Goal: Task Accomplishment & Management: Complete application form

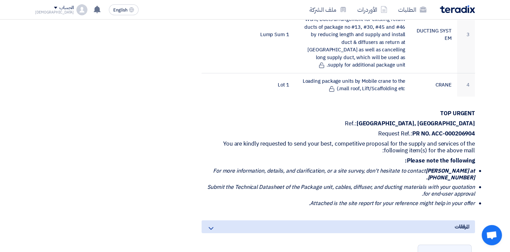
scroll to position [476, 0]
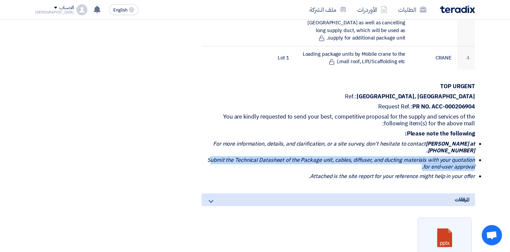
drag, startPoint x: 212, startPoint y: 152, endPoint x: 477, endPoint y: 164, distance: 265.4
click at [477, 164] on div "SUPPLY, INSTALLATION & T&C OF THE TRANE PACKAGE UNITS INCLUDING THE DUCT WORKS …" at bounding box center [330, 20] width 300 height 736
drag, startPoint x: 477, startPoint y: 164, endPoint x: 413, endPoint y: 158, distance: 64.1
click at [420, 158] on li "Submit the Technical Datasheet of the Package unit, cables, diffuser, and ducti…" at bounding box center [341, 163] width 268 height 13
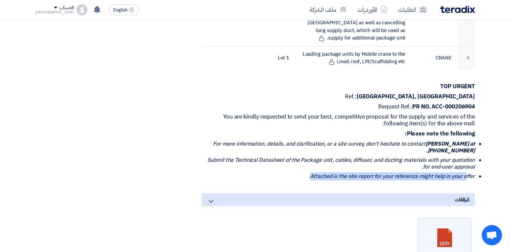
drag, startPoint x: 312, startPoint y: 168, endPoint x: 467, endPoint y: 164, distance: 154.9
click at [467, 172] on icon "Attached is the site report for your reference might help in your offer." at bounding box center [392, 176] width 166 height 8
click at [331, 130] on p "Please note the following:" at bounding box center [339, 133] width 274 height 7
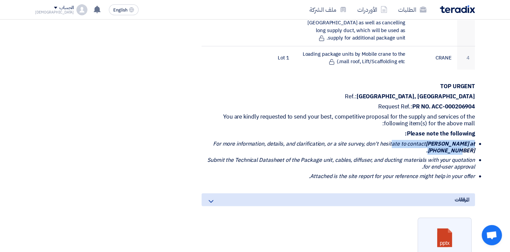
drag, startPoint x: 397, startPoint y: 131, endPoint x: 469, endPoint y: 144, distance: 73.7
click at [469, 144] on icon "For more information, details, and clarification, or a site survey, don't hesit…" at bounding box center [344, 147] width 262 height 15
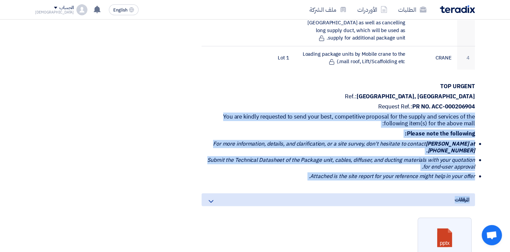
drag, startPoint x: 281, startPoint y: 95, endPoint x: 429, endPoint y: 172, distance: 166.1
click at [429, 172] on div "SUPPLY, INSTALLATION & T&C OF THE TRANE PACKAGE UNITS INCLUDING THE DUCT WORKS …" at bounding box center [330, 20] width 300 height 736
drag, startPoint x: 429, startPoint y: 172, endPoint x: 286, endPoint y: 123, distance: 150.7
click at [278, 130] on p "Please note the following:" at bounding box center [339, 133] width 274 height 7
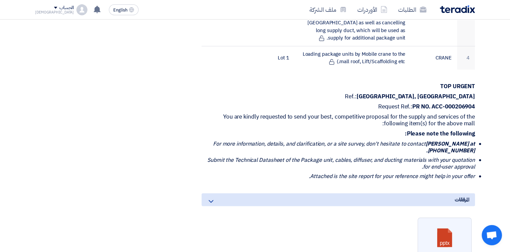
click at [190, 72] on div "SUPPLY, INSTALLATION & T&C OF THE TRANE PACKAGE UNITS INCLUDING THE DUCT WORKS …" at bounding box center [330, 20] width 300 height 736
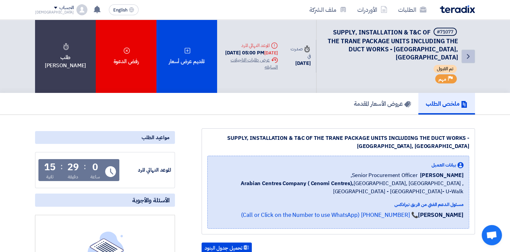
click at [463, 50] on link "Back" at bounding box center [468, 56] width 13 height 13
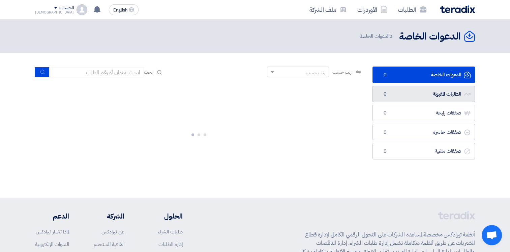
click at [417, 92] on link "الطلبات المقبولة الطلبات المقبولة 0" at bounding box center [424, 94] width 103 height 17
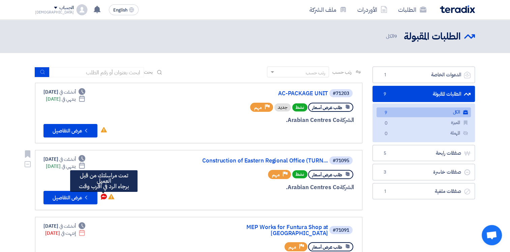
click at [105, 195] on icon "تمت مراسلتك من قبل العميل <br> برجاء الرد في أقرب وقت" at bounding box center [104, 196] width 6 height 6
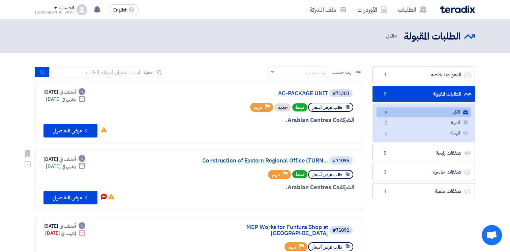
click at [257, 160] on link "Construction of Eastern Regional Office (TURN..." at bounding box center [260, 161] width 135 height 6
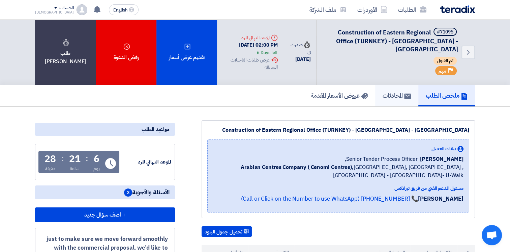
click at [383, 94] on h5 "المحادثات" at bounding box center [397, 95] width 28 height 8
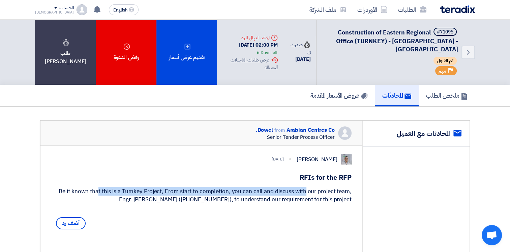
drag, startPoint x: 68, startPoint y: 195, endPoint x: 272, endPoint y: 196, distance: 203.7
click at [272, 196] on div "Be it known that this is a Turnkey Project, From start to completion, you can c…" at bounding box center [201, 195] width 301 height 16
click at [474, 50] on link "Back" at bounding box center [468, 52] width 13 height 13
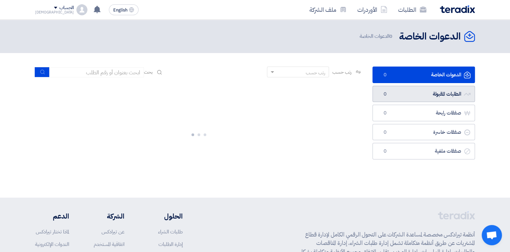
click at [423, 95] on link "الطلبات المقبولة الطلبات المقبولة 0" at bounding box center [424, 94] width 103 height 17
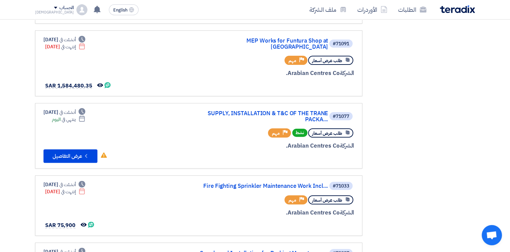
scroll to position [187, 0]
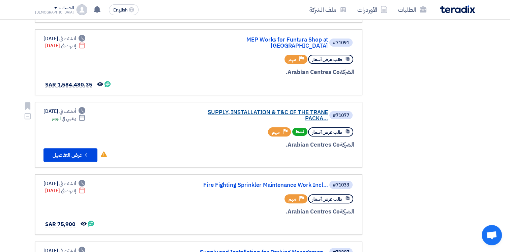
click at [280, 109] on link "SUPPLY, INSTALLATION & T&C OF THE TRANE PACKA..." at bounding box center [260, 115] width 135 height 12
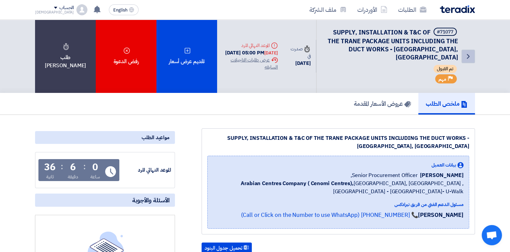
click at [465, 54] on icon "Back" at bounding box center [469, 56] width 8 height 8
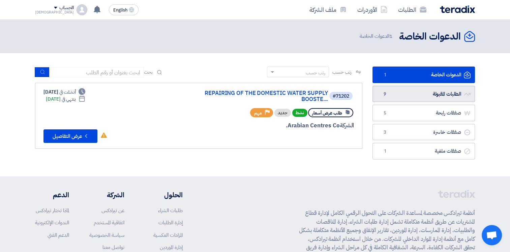
click at [421, 89] on link "الطلبات المقبولة الطلبات المقبولة 9" at bounding box center [424, 94] width 103 height 17
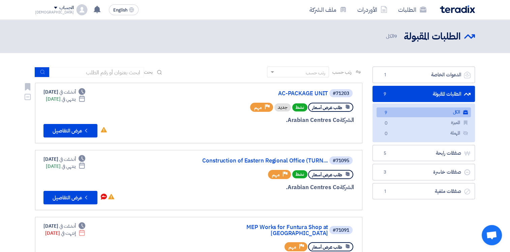
scroll to position [169, 0]
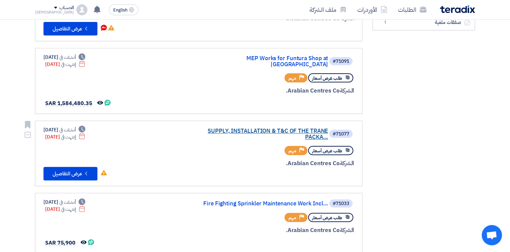
click at [276, 128] on link "SUPPLY, INSTALLATION & T&C OF THE TRANE PACKA..." at bounding box center [260, 134] width 135 height 12
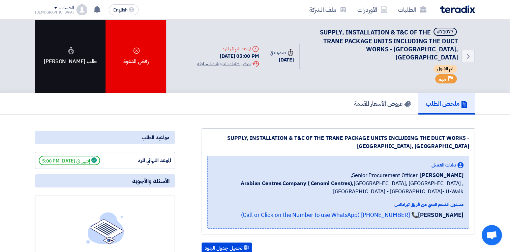
click at [69, 68] on div "طلب [PERSON_NAME]" at bounding box center [70, 56] width 71 height 73
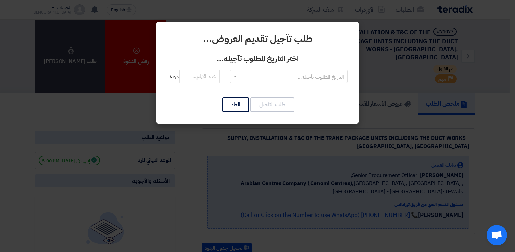
click at [258, 76] on input "text" at bounding box center [293, 76] width 105 height 11
click at [264, 87] on span "RFQDeadline: [DATE]" at bounding box center [289, 90] width 51 height 8
click at [216, 77] on input "number" at bounding box center [199, 75] width 40 height 13
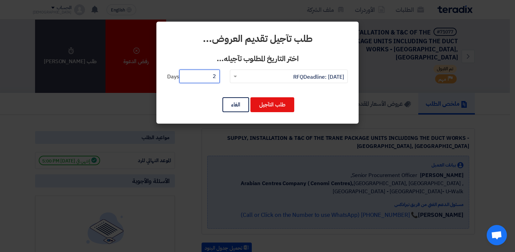
drag, startPoint x: 213, startPoint y: 78, endPoint x: 222, endPoint y: 78, distance: 8.4
click at [222, 78] on div "التاريخ المطلوب تآجيله... × RFQDeadline: [DATE] × 2 Days" at bounding box center [257, 80] width 181 height 22
type input "1"
click at [270, 103] on button "طلب التآجيل" at bounding box center [273, 104] width 44 height 15
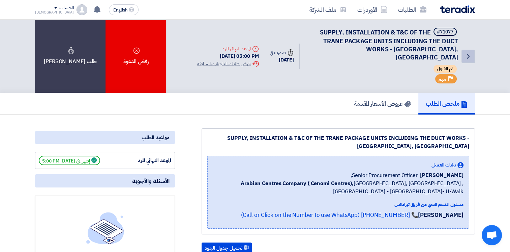
click at [471, 52] on icon "Back" at bounding box center [469, 56] width 8 height 8
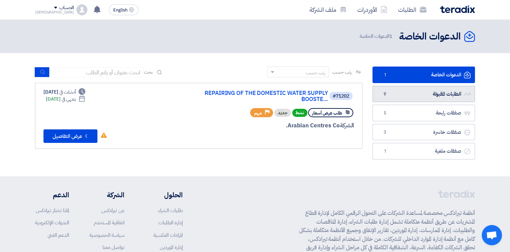
click at [423, 94] on link "الطلبات المقبولة الطلبات المقبولة 9" at bounding box center [424, 94] width 103 height 17
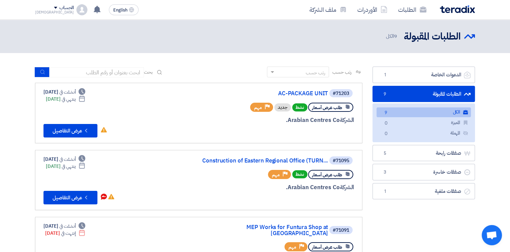
scroll to position [169, 0]
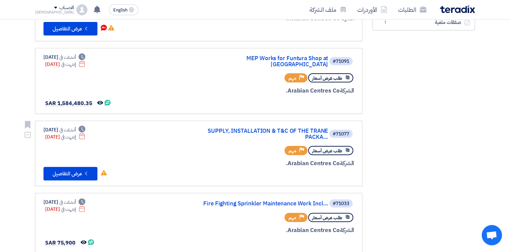
drag, startPoint x: 42, startPoint y: 131, endPoint x: 92, endPoint y: 128, distance: 50.7
click at [92, 128] on link "#71077 SUPPLY, INSTALLATION & T&C OF THE TRANE PACKA... طلب عرض أسعار Priority …" at bounding box center [199, 153] width 328 height 66
drag, startPoint x: 92, startPoint y: 128, endPoint x: 79, endPoint y: 130, distance: 13.3
click at [76, 133] on span "إنتهت في" at bounding box center [68, 136] width 15 height 7
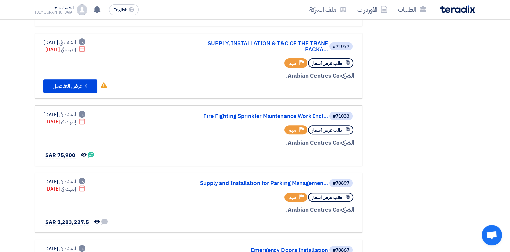
scroll to position [0, 0]
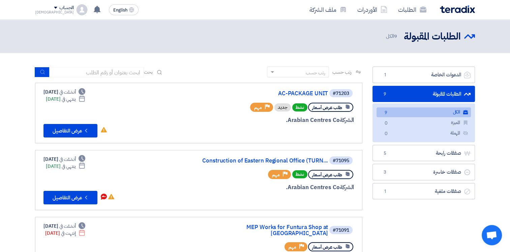
click at [409, 92] on link "الطلبات المقبولة الطلبات المقبولة 9" at bounding box center [424, 94] width 103 height 17
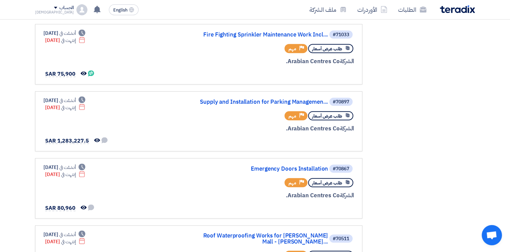
scroll to position [169, 0]
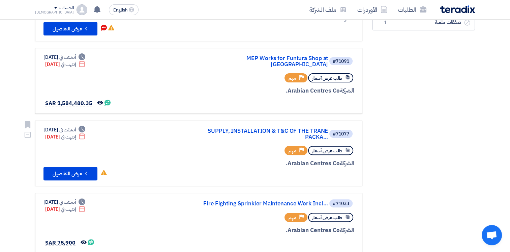
click at [149, 134] on div "#71077 SUPPLY, INSTALLATION & T&C OF THE TRANE PACKA... طلب عرض أسعار Priority …" at bounding box center [199, 153] width 311 height 54
click at [243, 128] on link "SUPPLY, INSTALLATION & T&C OF THE TRANE PACKA..." at bounding box center [260, 134] width 135 height 12
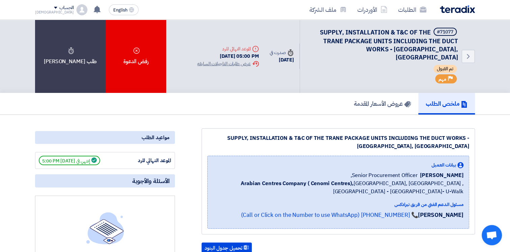
drag, startPoint x: 221, startPoint y: 45, endPoint x: 264, endPoint y: 62, distance: 46.0
click at [264, 62] on div "Back #71077 SUPPLY, INSTALLATION & T&C OF THE TRANE PACKAGE UNITS INCLUDING THE…" at bounding box center [333, 56] width 283 height 73
drag, startPoint x: 264, startPoint y: 62, endPoint x: 289, endPoint y: 95, distance: 41.2
click at [288, 95] on div "ملخص الطلب عروض الأسعار المقدمة" at bounding box center [255, 104] width 440 height 22
drag, startPoint x: 320, startPoint y: 95, endPoint x: 429, endPoint y: 143, distance: 119.3
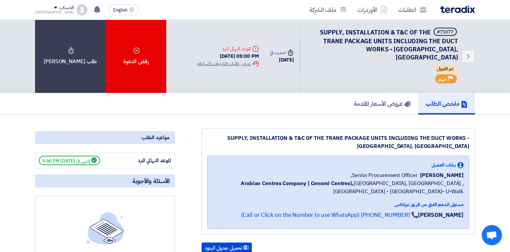
drag, startPoint x: 429, startPoint y: 143, endPoint x: 404, endPoint y: 135, distance: 26.3
click at [402, 134] on div "SUPPLY, INSTALLATION & T&C OF THE TRANE PACKAGE UNITS INCLUDING THE DUCT WORKS …" at bounding box center [338, 142] width 262 height 16
click at [420, 139] on div "SUPPLY, INSTALLATION & T&C OF THE TRANE PACKAGE UNITS INCLUDING THE DUCT WORKS …" at bounding box center [338, 142] width 262 height 16
drag, startPoint x: 426, startPoint y: 139, endPoint x: 467, endPoint y: 132, distance: 41.1
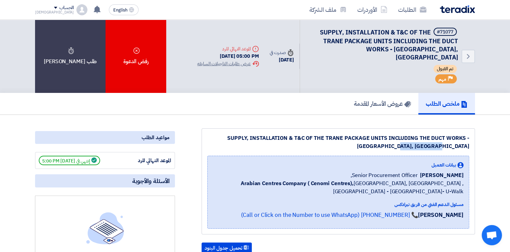
click at [467, 134] on div "SUPPLY, INSTALLATION & T&C OF THE TRANE PACKAGE UNITS INCLUDING THE DUCT WORKS …" at bounding box center [338, 142] width 262 height 16
drag, startPoint x: 349, startPoint y: 165, endPoint x: 462, endPoint y: 186, distance: 115.6
click at [463, 187] on div "بيانات العميل [PERSON_NAME] Senior Procurement Officer, Arabian Centres Company…" at bounding box center [338, 191] width 251 height 61
drag, startPoint x: 462, startPoint y: 186, endPoint x: 451, endPoint y: 182, distance: 12.1
click at [439, 180] on span "Arabian Centres Company ( [GEOGRAPHIC_DATA]), [GEOGRAPHIC_DATA], [GEOGRAPHIC_DA…" at bounding box center [338, 187] width 251 height 16
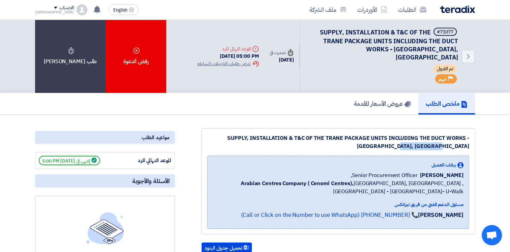
click at [464, 184] on span "Arabian Centres Company ( [GEOGRAPHIC_DATA]), [GEOGRAPHIC_DATA], [GEOGRAPHIC_DA…" at bounding box center [338, 187] width 251 height 16
click at [457, 184] on span "Arabian Centres Company ( [GEOGRAPHIC_DATA]), [GEOGRAPHIC_DATA], [GEOGRAPHIC_DA…" at bounding box center [338, 187] width 251 height 16
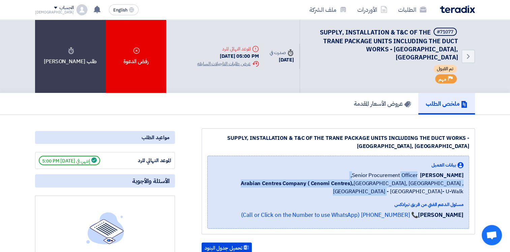
drag, startPoint x: 463, startPoint y: 184, endPoint x: 350, endPoint y: 160, distance: 115.7
click at [350, 161] on div "بيانات العميل [PERSON_NAME] Senior Procurement Officer, Arabian Centres Company…" at bounding box center [338, 178] width 251 height 34
drag, startPoint x: 350, startPoint y: 160, endPoint x: 344, endPoint y: 164, distance: 7.1
click at [344, 171] on div "[PERSON_NAME] Senior Procurement Officer," at bounding box center [338, 175] width 251 height 8
click at [351, 171] on span "Senior Procurement Officer," at bounding box center [384, 175] width 67 height 8
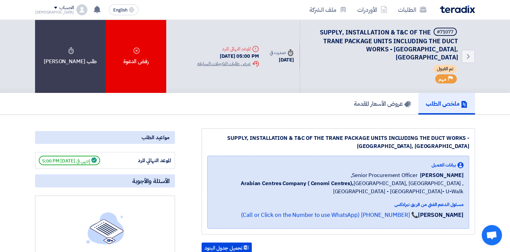
drag, startPoint x: 346, startPoint y: 168, endPoint x: 430, endPoint y: 165, distance: 84.4
click at [430, 171] on div "[PERSON_NAME] Senior Procurement Officer," at bounding box center [338, 175] width 251 height 8
click at [469, 52] on icon "Back" at bounding box center [469, 56] width 8 height 8
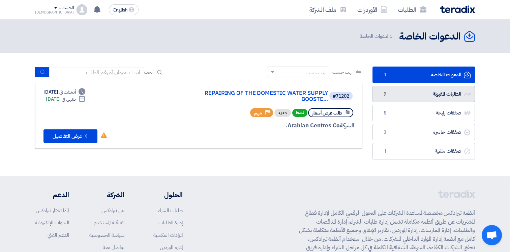
click at [451, 92] on link "الطلبات المقبولة الطلبات المقبولة 9" at bounding box center [424, 94] width 103 height 17
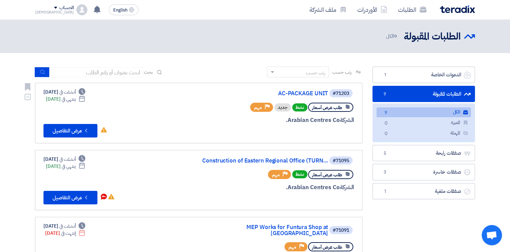
scroll to position [169, 0]
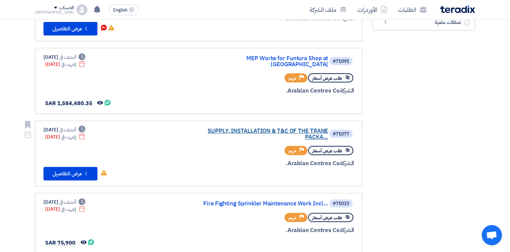
click at [266, 128] on link "SUPPLY, INSTALLATION & T&C OF THE TRANE PACKA..." at bounding box center [260, 134] width 135 height 12
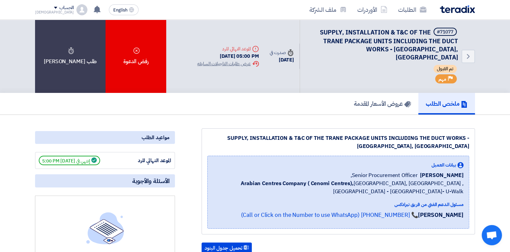
drag, startPoint x: 52, startPoint y: 150, endPoint x: 103, endPoint y: 151, distance: 51.3
click at [100, 156] on span "إنتهي في [DATE] 5:00 PM" at bounding box center [69, 160] width 61 height 9
drag, startPoint x: 103, startPoint y: 151, endPoint x: 89, endPoint y: 153, distance: 13.9
click at [89, 156] on span "إنتهي في [DATE] 5:00 PM" at bounding box center [69, 160] width 61 height 9
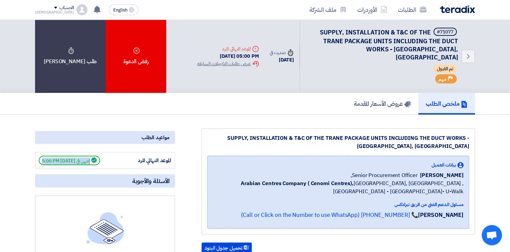
click at [89, 156] on span "إنتهي في [DATE] 5:00 PM" at bounding box center [69, 160] width 61 height 9
click at [110, 156] on div "الموعد النهائي للرد إنتهي في [DATE] 5:00 PM" at bounding box center [105, 160] width 133 height 9
click at [95, 156] on span "إنتهي في [DATE] 5:00 PM" at bounding box center [69, 160] width 61 height 9
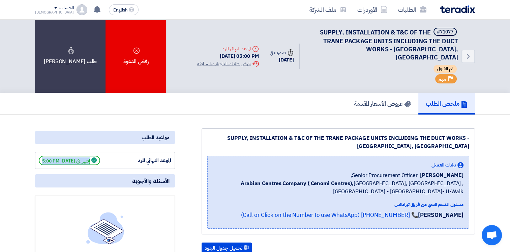
click at [95, 156] on span "إنتهي في [DATE] 5:00 PM" at bounding box center [69, 160] width 61 height 9
drag, startPoint x: 95, startPoint y: 152, endPoint x: 90, endPoint y: 152, distance: 4.4
click at [90, 156] on span "إنتهي في [DATE] 5:00 PM" at bounding box center [69, 160] width 61 height 9
click at [214, 134] on div "SUPPLY, INSTALLATION & T&C OF THE TRANE PACKAGE UNITS INCLUDING THE DUCT WORKS …" at bounding box center [338, 142] width 262 height 16
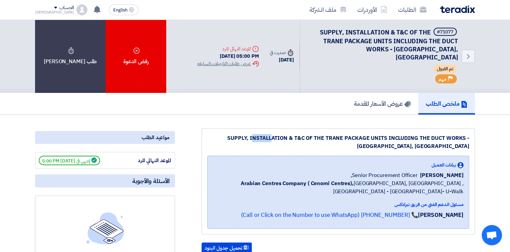
click at [214, 134] on div "SUPPLY, INSTALLATION & T&C OF THE TRANE PACKAGE UNITS INCLUDING THE DUCT WORKS …" at bounding box center [338, 142] width 262 height 16
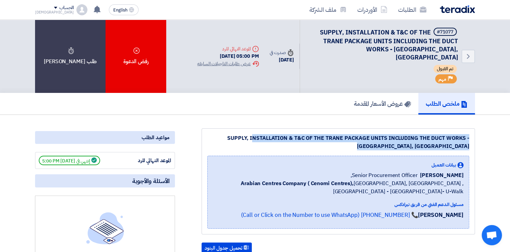
click at [214, 134] on div "SUPPLY, INSTALLATION & T&C OF THE TRANE PACKAGE UNITS INCLUDING THE DUCT WORKS …" at bounding box center [338, 142] width 262 height 16
click at [288, 134] on div "SUPPLY, INSTALLATION & T&C OF THE TRANE PACKAGE UNITS INCLUDING THE DUCT WORKS …" at bounding box center [338, 142] width 262 height 16
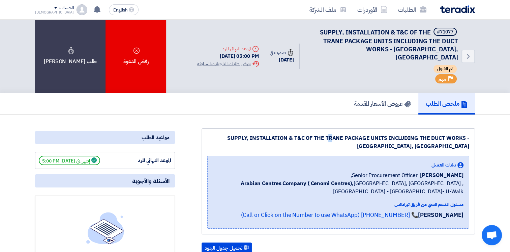
click at [288, 134] on div "SUPPLY, INSTALLATION & T&C OF THE TRANE PACKAGE UNITS INCLUDING THE DUCT WORKS …" at bounding box center [338, 142] width 262 height 16
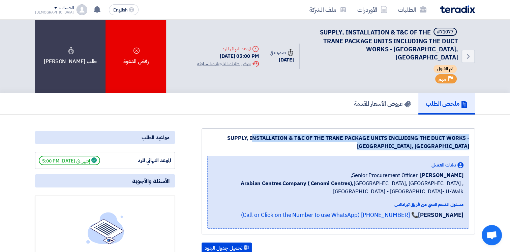
click at [288, 134] on div "SUPPLY, INSTALLATION & T&C OF THE TRANE PACKAGE UNITS INCLUDING THE DUCT WORKS …" at bounding box center [338, 142] width 262 height 16
click at [285, 134] on div "SUPPLY, INSTALLATION & T&C OF THE TRANE PACKAGE UNITS INCLUDING THE DUCT WORKS …" at bounding box center [338, 142] width 262 height 16
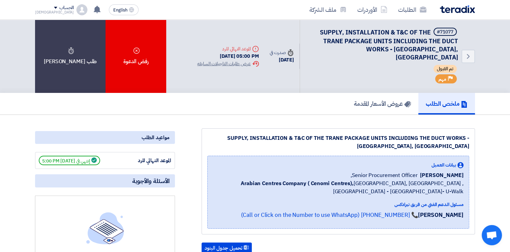
click at [415, 140] on div "SUPPLY, INSTALLATION & T&C OF THE TRANE PACKAGE UNITS INCLUDING THE DUCT WORKS …" at bounding box center [338, 142] width 262 height 16
drag, startPoint x: 210, startPoint y: 128, endPoint x: 460, endPoint y: 137, distance: 250.2
click at [460, 137] on div "SUPPLY, INSTALLATION & T&C OF THE TRANE PACKAGE UNITS INCLUDING THE DUCT WORKS …" at bounding box center [338, 142] width 262 height 16
drag, startPoint x: 460, startPoint y: 137, endPoint x: 454, endPoint y: 137, distance: 5.7
click at [454, 137] on div "SUPPLY, INSTALLATION & T&C OF THE TRANE PACKAGE UNITS INCLUDING THE DUCT WORKS …" at bounding box center [338, 142] width 262 height 16
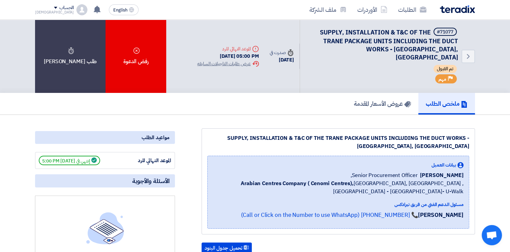
click at [465, 138] on div "SUPPLY, INSTALLATION & T&C OF THE TRANE PACKAGE UNITS INCLUDING THE DUCT WORKS …" at bounding box center [338, 142] width 262 height 16
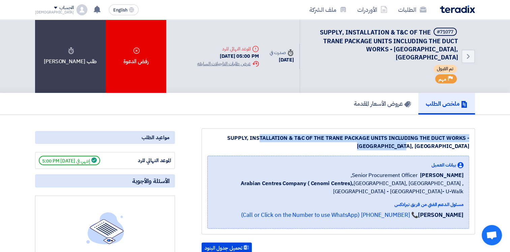
drag, startPoint x: 469, startPoint y: 138, endPoint x: 219, endPoint y: 125, distance: 250.0
click at [219, 128] on div "SUPPLY, INSTALLATION & T&C OF THE TRANE PACKAGE UNITS INCLUDING THE DUCT WORKS …" at bounding box center [339, 181] width 274 height 106
drag, startPoint x: 219, startPoint y: 125, endPoint x: 215, endPoint y: 125, distance: 4.1
click at [219, 128] on div "SUPPLY, INSTALLATION & T&C OF THE TRANE PACKAGE UNITS INCLUDING THE DUCT WORKS …" at bounding box center [339, 181] width 274 height 106
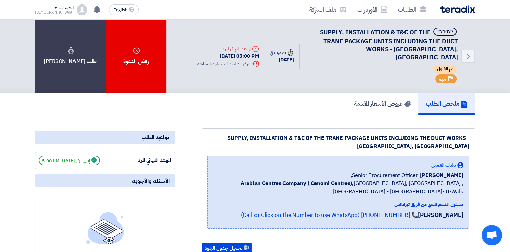
click at [314, 134] on div "SUPPLY, INSTALLATION & T&C OF THE TRANE PACKAGE UNITS INCLUDING THE DUCT WORKS …" at bounding box center [338, 142] width 262 height 16
click at [250, 134] on div "SUPPLY, INSTALLATION & T&C OF THE TRANE PACKAGE UNITS INCLUDING THE DUCT WORKS …" at bounding box center [338, 142] width 262 height 16
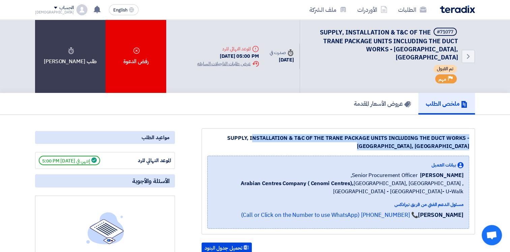
click at [250, 134] on div "SUPPLY, INSTALLATION & T&C OF THE TRANE PACKAGE UNITS INCLUDING THE DUCT WORKS …" at bounding box center [338, 142] width 262 height 16
drag, startPoint x: 250, startPoint y: 133, endPoint x: 219, endPoint y: 131, distance: 31.8
click at [219, 134] on div "SUPPLY, INSTALLATION & T&C OF THE TRANE PACKAGE UNITS INCLUDING THE DUCT WORKS …" at bounding box center [338, 142] width 262 height 16
click at [209, 134] on div "SUPPLY, INSTALLATION & T&C OF THE TRANE PACKAGE UNITS INCLUDING THE DUCT WORKS …" at bounding box center [338, 142] width 262 height 16
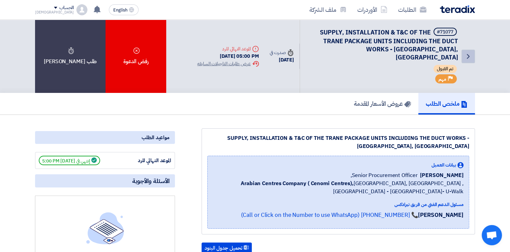
click at [472, 50] on link "Back" at bounding box center [468, 56] width 13 height 13
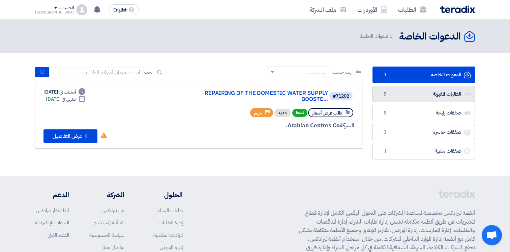
click at [428, 96] on link "الطلبات المقبولة الطلبات المقبولة 9" at bounding box center [424, 94] width 103 height 17
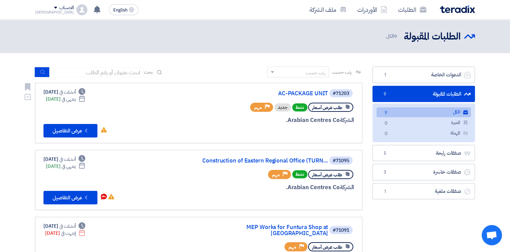
scroll to position [169, 0]
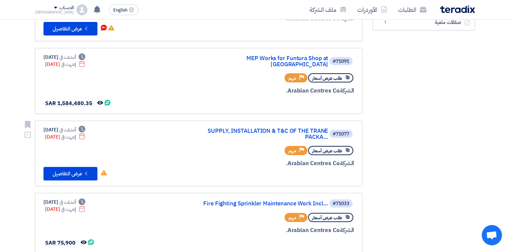
drag, startPoint x: 302, startPoint y: 143, endPoint x: 338, endPoint y: 144, distance: 36.4
click at [338, 144] on div "طلب عرض أسعار Priority مهم" at bounding box center [319, 150] width 69 height 12
click at [280, 161] on div "#71077 SUPPLY, INSTALLATION & T&C OF THE TRANE PACKA... طلب عرض أسعار Priority …" at bounding box center [273, 153] width 162 height 54
drag, startPoint x: 284, startPoint y: 153, endPoint x: 342, endPoint y: 157, distance: 57.8
click at [342, 159] on div "الشركة Arabian Centres Co." at bounding box center [273, 163] width 162 height 9
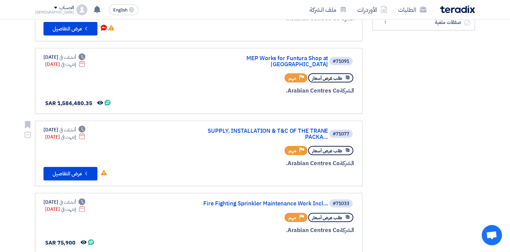
drag, startPoint x: 342, startPoint y: 157, endPoint x: 349, endPoint y: 157, distance: 7.8
click at [349, 159] on span "الشركة" at bounding box center [347, 163] width 15 height 8
drag, startPoint x: 356, startPoint y: 157, endPoint x: 274, endPoint y: 155, distance: 82.0
click at [274, 155] on link "#71077 SUPPLY, INSTALLATION & T&C OF THE TRANE PACKA... طلب عرض أسعار Priority …" at bounding box center [199, 153] width 328 height 66
click at [102, 170] on use at bounding box center [104, 172] width 6 height 5
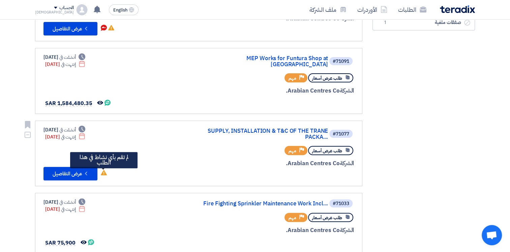
click at [103, 170] on use at bounding box center [104, 172] width 6 height 5
drag, startPoint x: 263, startPoint y: 159, endPoint x: 361, endPoint y: 156, distance: 97.5
click at [361, 156] on link "#71077 SUPPLY, INSTALLATION & T&C OF THE TRANE PACKA... طلب عرض أسعار Priority …" at bounding box center [199, 153] width 328 height 66
drag, startPoint x: 361, startPoint y: 156, endPoint x: 355, endPoint y: 157, distance: 6.1
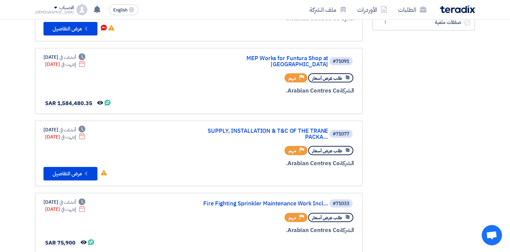
click at [355, 157] on link "#71077 SUPPLY, INSTALLATION & T&C OF THE TRANE PACKA... طلب عرض أسعار Priority …" at bounding box center [199, 153] width 328 height 66
click at [353, 159] on span "الشركة" at bounding box center [347, 163] width 15 height 8
click at [352, 159] on span "الشركة" at bounding box center [347, 163] width 15 height 8
drag, startPoint x: 352, startPoint y: 157, endPoint x: 346, endPoint y: 157, distance: 6.1
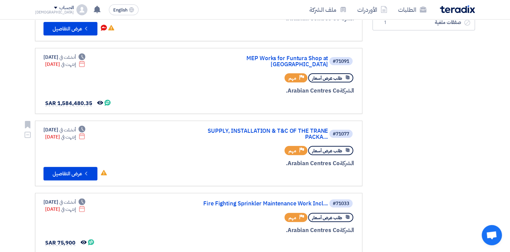
click at [346, 159] on span "الشركة" at bounding box center [347, 163] width 15 height 8
drag, startPoint x: 346, startPoint y: 157, endPoint x: 314, endPoint y: 155, distance: 32.4
click at [314, 159] on div "الشركة Arabian Centres Co." at bounding box center [273, 163] width 162 height 9
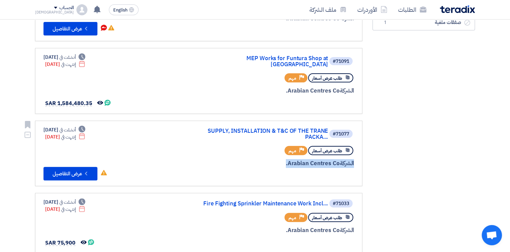
click at [303, 159] on div "الشركة Arabian Centres Co." at bounding box center [273, 163] width 162 height 9
click at [297, 159] on div "الشركة Arabian Centres Co." at bounding box center [273, 163] width 162 height 9
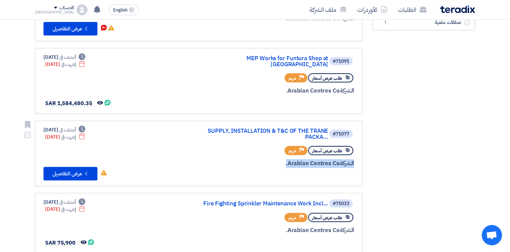
click at [297, 159] on div "الشركة Arabian Centres Co." at bounding box center [273, 163] width 162 height 9
click at [296, 159] on div "الشركة Arabian Centres Co." at bounding box center [273, 163] width 162 height 9
drag, startPoint x: 296, startPoint y: 155, endPoint x: 282, endPoint y: 156, distance: 14.2
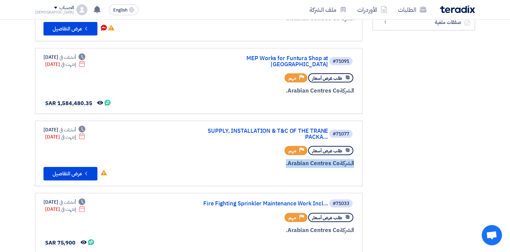
click at [282, 159] on div "الشركة Arabian Centres Co." at bounding box center [273, 163] width 162 height 9
click at [280, 159] on div "الشركة Arabian Centres Co." at bounding box center [273, 163] width 162 height 9
drag, startPoint x: 276, startPoint y: 157, endPoint x: 356, endPoint y: 154, distance: 80.0
click at [356, 154] on link "#71077 SUPPLY, INSTALLATION & T&C OF THE TRANE PACKA... طلب عرض أسعار Priority …" at bounding box center [199, 153] width 328 height 66
click at [355, 154] on link "#71077 SUPPLY, INSTALLATION & T&C OF THE TRANE PACKA... طلب عرض أسعار Priority …" at bounding box center [199, 153] width 328 height 66
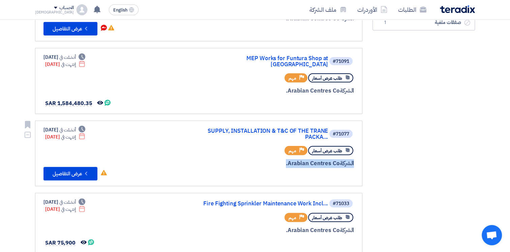
click at [351, 159] on span "الشركة" at bounding box center [347, 163] width 15 height 8
click at [319, 159] on div "الشركة Arabian Centres Co." at bounding box center [273, 163] width 162 height 9
drag, startPoint x: 280, startPoint y: 156, endPoint x: 362, endPoint y: 153, distance: 82.4
click at [362, 153] on link "#71077 SUPPLY, INSTALLATION & T&C OF THE TRANE PACKA... طلب عرض أسعار Priority …" at bounding box center [199, 153] width 328 height 66
drag, startPoint x: 362, startPoint y: 153, endPoint x: 310, endPoint y: 158, distance: 52.1
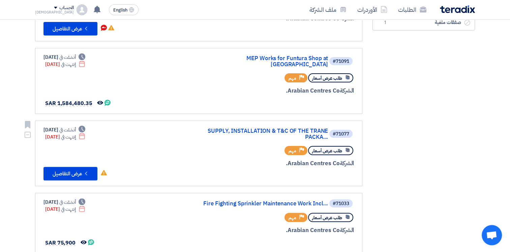
click at [340, 159] on span "الشركة" at bounding box center [347, 163] width 15 height 8
click at [276, 159] on div "الشركة Arabian Centres Co." at bounding box center [273, 163] width 162 height 9
drag, startPoint x: 269, startPoint y: 156, endPoint x: 358, endPoint y: 155, distance: 89.1
click at [358, 155] on link "#71077 SUPPLY, INSTALLATION & T&C OF THE TRANE PACKA... طلب عرض أسعار Priority …" at bounding box center [199, 153] width 328 height 66
